Goal: Information Seeking & Learning: Learn about a topic

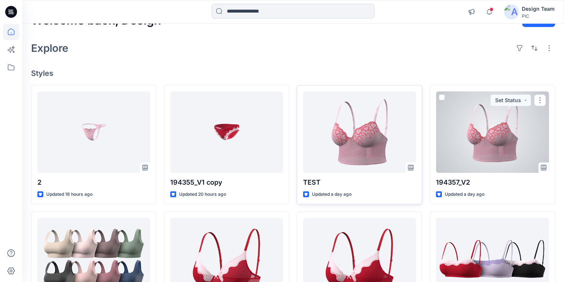
scroll to position [30, 0]
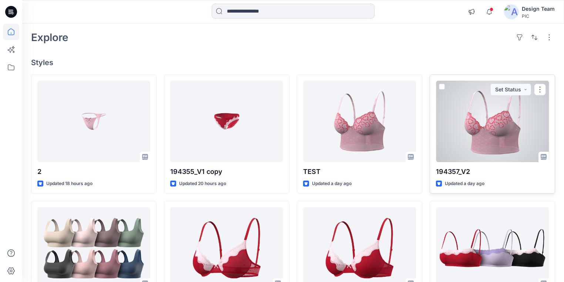
click at [503, 130] on div at bounding box center [492, 121] width 113 height 81
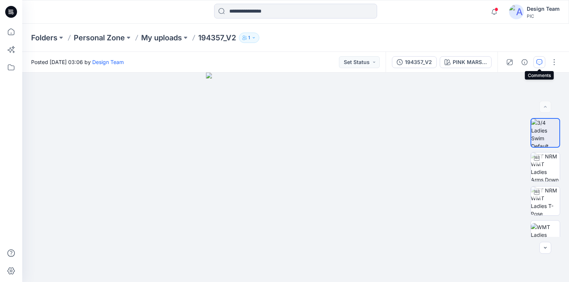
click at [540, 63] on icon "button" at bounding box center [539, 62] width 6 height 6
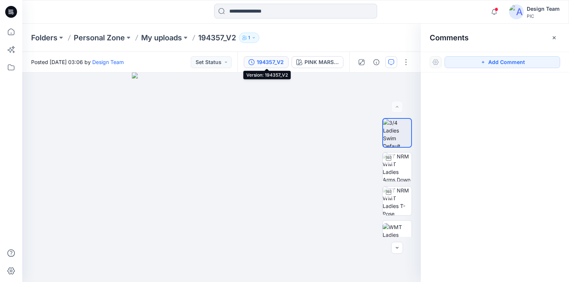
click at [273, 61] on div "194357_V2" at bounding box center [270, 62] width 27 height 8
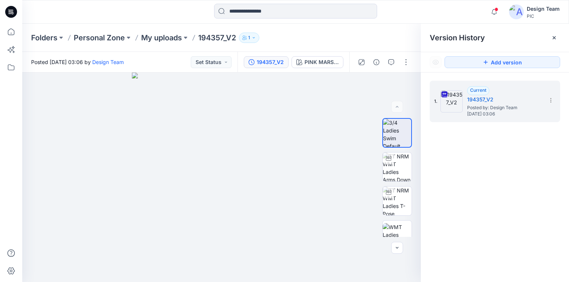
click at [12, 12] on icon at bounding box center [12, 12] width 3 height 0
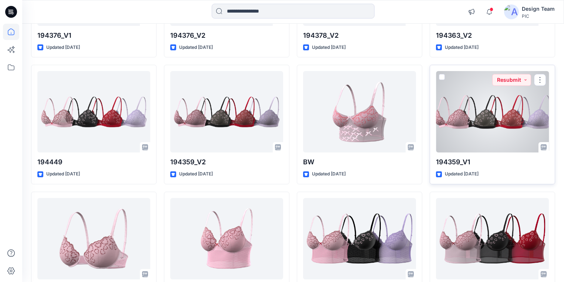
scroll to position [990, 0]
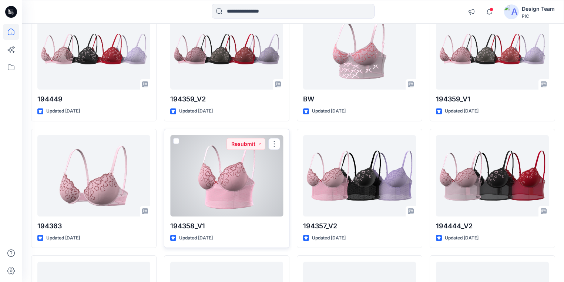
click at [226, 191] on div at bounding box center [226, 175] width 113 height 81
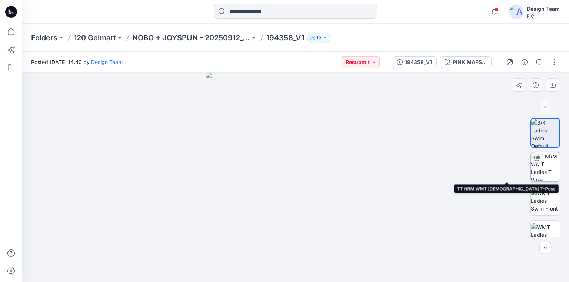
click at [541, 167] on img at bounding box center [545, 167] width 29 height 29
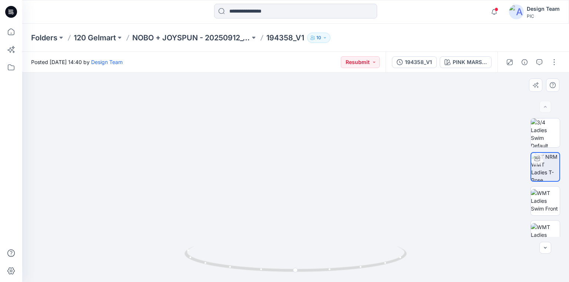
drag, startPoint x: 311, startPoint y: 207, endPoint x: 313, endPoint y: 196, distance: 11.5
click at [411, 61] on div "194358_V1" at bounding box center [418, 62] width 27 height 8
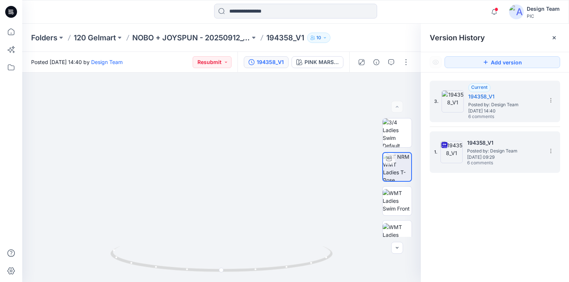
click at [508, 153] on span "Posted by: Design Team" at bounding box center [504, 150] width 74 height 7
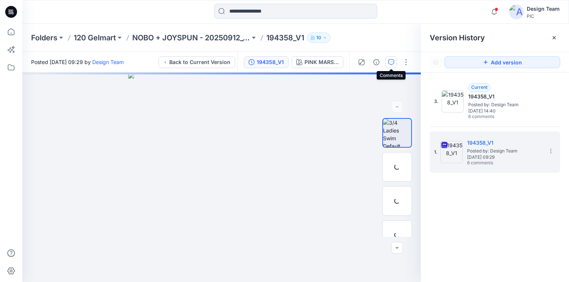
click at [390, 61] on icon "button" at bounding box center [391, 62] width 6 height 6
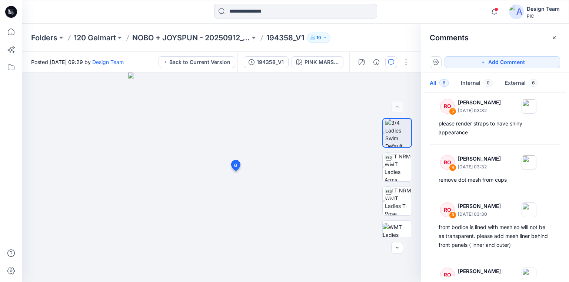
scroll to position [89, 0]
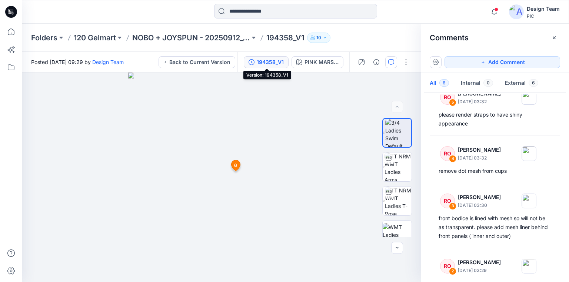
click at [270, 60] on div "194358_V1" at bounding box center [270, 62] width 27 height 8
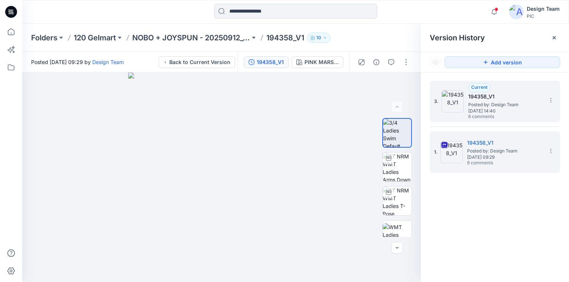
click at [506, 115] on span "6 comments" at bounding box center [494, 117] width 52 height 6
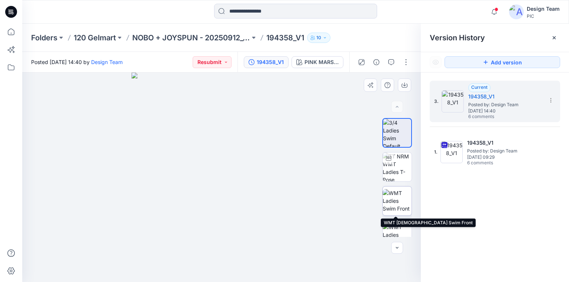
click at [399, 198] on img at bounding box center [397, 200] width 29 height 23
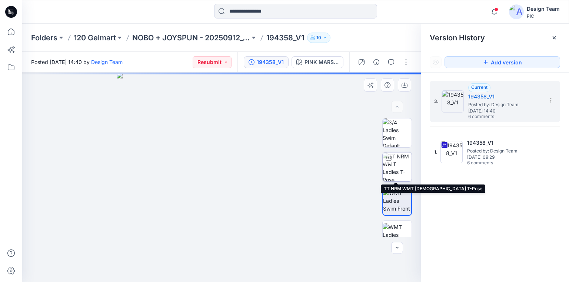
click at [399, 166] on img at bounding box center [397, 167] width 29 height 29
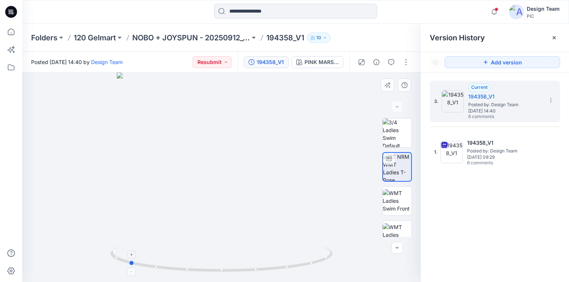
drag, startPoint x: 291, startPoint y: 265, endPoint x: 246, endPoint y: 233, distance: 55.0
click at [198, 254] on icon at bounding box center [222, 260] width 224 height 28
drag, startPoint x: 246, startPoint y: 221, endPoint x: 261, endPoint y: 117, distance: 105.4
drag, startPoint x: 270, startPoint y: 271, endPoint x: 358, endPoint y: 261, distance: 88.7
click at [358, 261] on div at bounding box center [221, 178] width 398 height 210
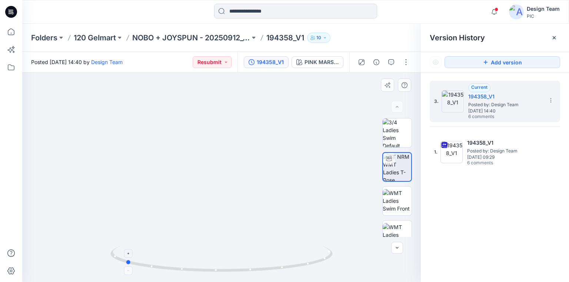
drag, startPoint x: 307, startPoint y: 265, endPoint x: 216, endPoint y: 260, distance: 91.6
click at [216, 260] on icon at bounding box center [222, 260] width 224 height 28
drag, startPoint x: 301, startPoint y: 264, endPoint x: 261, endPoint y: 262, distance: 39.7
click at [261, 262] on icon at bounding box center [222, 260] width 224 height 28
drag, startPoint x: 208, startPoint y: 156, endPoint x: 203, endPoint y: 187, distance: 31.5
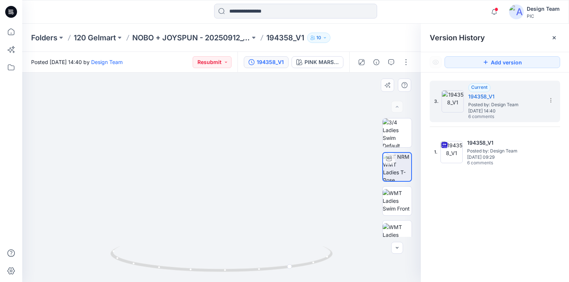
drag, startPoint x: 239, startPoint y: 144, endPoint x: 241, endPoint y: 167, distance: 22.3
drag, startPoint x: 269, startPoint y: 270, endPoint x: 377, endPoint y: 248, distance: 110.0
click at [377, 248] on div at bounding box center [221, 178] width 398 height 210
